Goal: Information Seeking & Learning: Learn about a topic

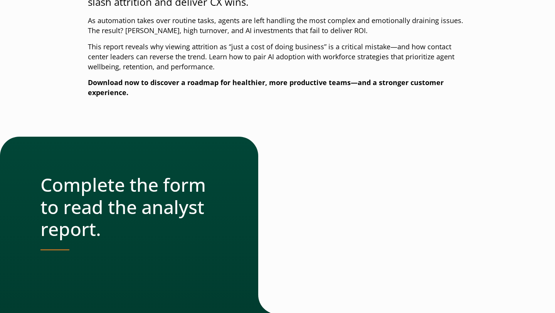
scroll to position [210, 0]
click at [404, 34] on p "As automation takes over routine tasks, agents are left handling the most compl…" at bounding box center [277, 25] width 379 height 20
click at [310, 67] on p "This report reveals why viewing attrition as “just a cost of doing business” is…" at bounding box center [277, 57] width 379 height 30
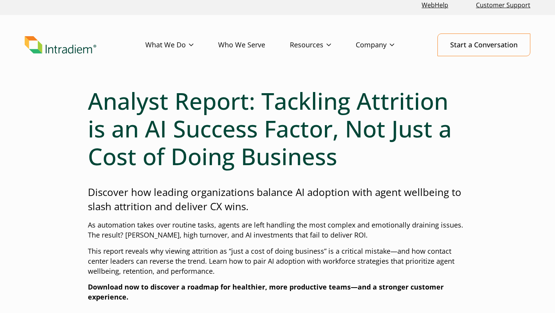
scroll to position [0, 0]
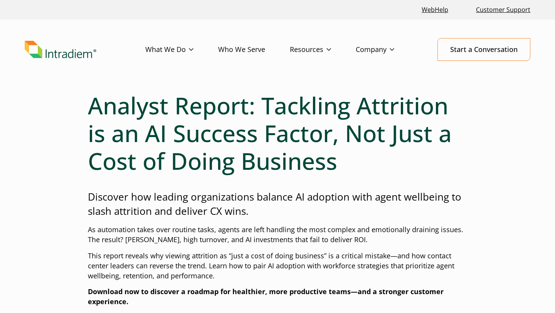
click at [82, 52] on img "Link to homepage of Intradiem" at bounding box center [61, 50] width 72 height 18
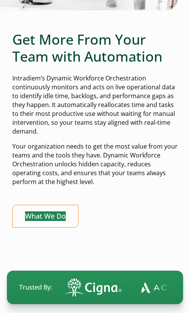
scroll to position [386, 0]
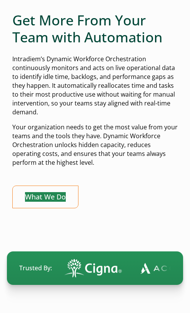
drag, startPoint x: 65, startPoint y: 139, endPoint x: 190, endPoint y: 216, distance: 147.3
